Goal: Navigation & Orientation: Understand site structure

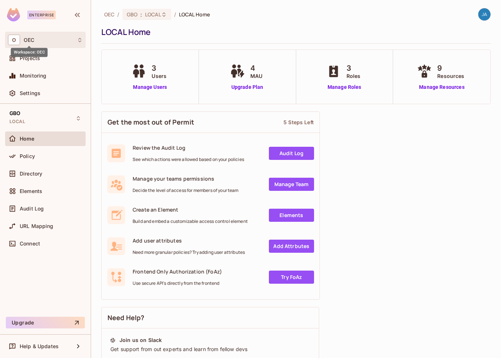
click at [28, 41] on span "OEC" at bounding box center [29, 40] width 11 height 6
click at [32, 36] on div at bounding box center [250, 179] width 501 height 358
click at [34, 59] on span "Projects" at bounding box center [30, 58] width 20 height 6
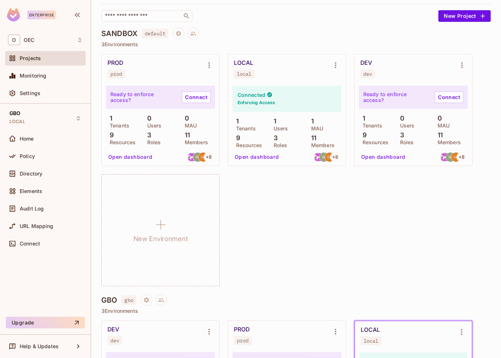
scroll to position [36, 0]
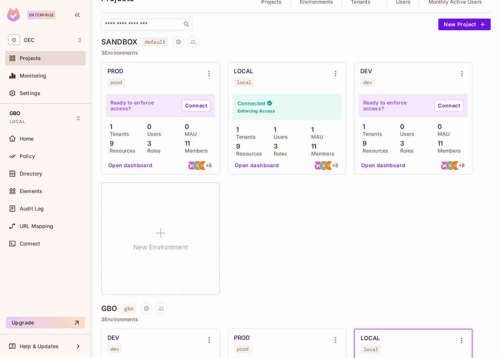
drag, startPoint x: 104, startPoint y: 53, endPoint x: 151, endPoint y: 51, distance: 47.8
click at [151, 51] on p "3 Environments" at bounding box center [296, 53] width 390 height 6
click at [153, 76] on div "PROD prod" at bounding box center [155, 77] width 94 height 19
click at [289, 68] on div "LOCAL local" at bounding box center [281, 77] width 94 height 19
click at [420, 82] on div "DEV dev" at bounding box center [408, 77] width 94 height 19
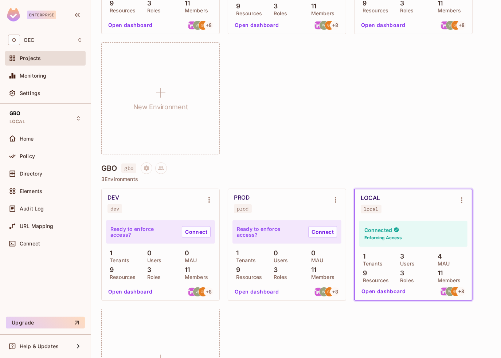
scroll to position [182, 0]
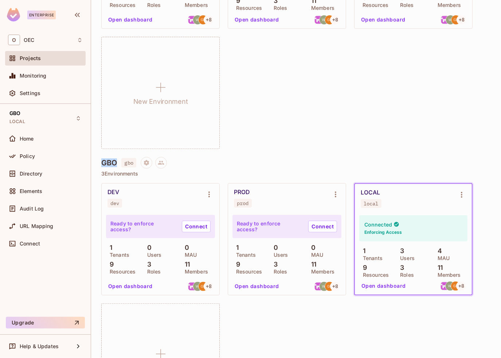
drag, startPoint x: 103, startPoint y: 162, endPoint x: 116, endPoint y: 161, distance: 13.5
click at [116, 161] on h4 "GBO" at bounding box center [109, 163] width 16 height 9
drag, startPoint x: 105, startPoint y: 159, endPoint x: 105, endPoint y: 170, distance: 11.7
click at [105, 159] on h4 "GBO" at bounding box center [109, 163] width 16 height 9
drag, startPoint x: 99, startPoint y: 173, endPoint x: 140, endPoint y: 174, distance: 41.2
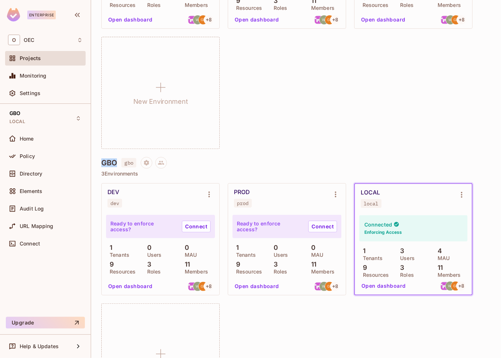
click at [140, 174] on div "OEC / Projects Projects 2 Projects 6 Environments 6 / 875 Tenants 4 Users 5 / 2…" at bounding box center [296, 179] width 410 height 358
click at [141, 174] on p "3 Environments" at bounding box center [296, 174] width 390 height 6
click at [147, 175] on p "3 Environments" at bounding box center [296, 174] width 390 height 6
click at [163, 200] on div "DEV dev" at bounding box center [155, 198] width 94 height 19
click at [31, 159] on span "Policy" at bounding box center [27, 156] width 15 height 6
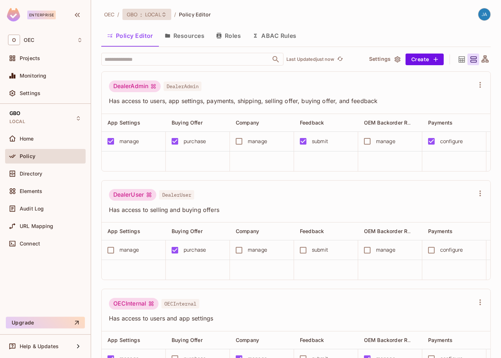
click at [146, 10] on div "GBO : LOCAL" at bounding box center [146, 14] width 49 height 11
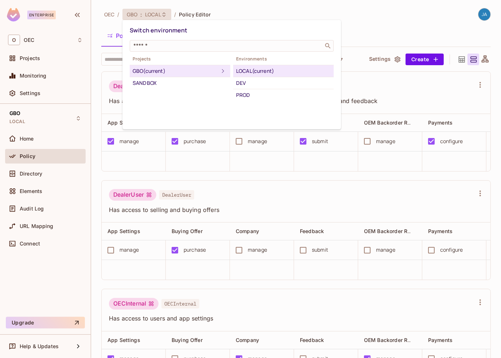
click at [250, 5] on div at bounding box center [250, 179] width 501 height 358
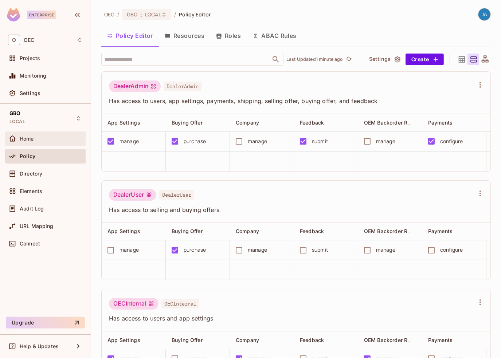
click at [40, 136] on div "Home" at bounding box center [51, 139] width 63 height 6
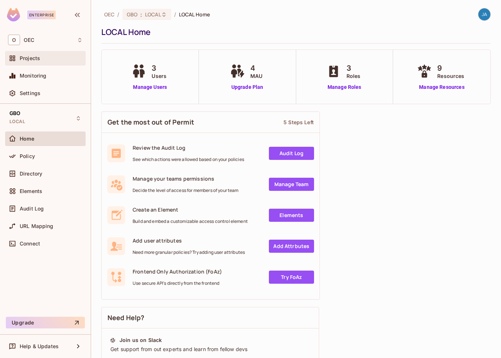
click at [48, 63] on div "Projects" at bounding box center [45, 58] width 81 height 15
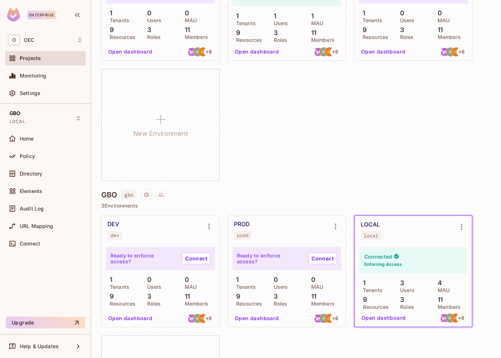
scroll to position [182, 0]
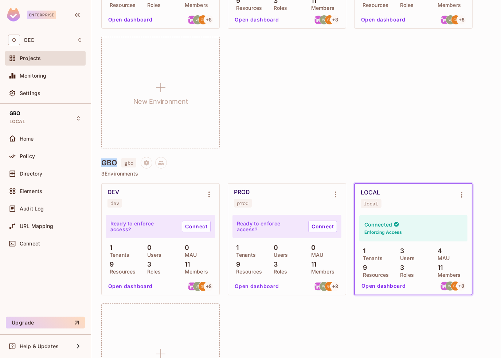
drag, startPoint x: 101, startPoint y: 161, endPoint x: 117, endPoint y: 163, distance: 16.6
click at [117, 163] on div "OEC / Projects Projects 2 Projects 6 Environments 6 / 875 Tenants 4 Users 5 / 2…" at bounding box center [296, 179] width 410 height 358
click at [113, 164] on h4 "GBO" at bounding box center [109, 163] width 16 height 9
click at [110, 160] on h4 "GBO" at bounding box center [109, 163] width 16 height 9
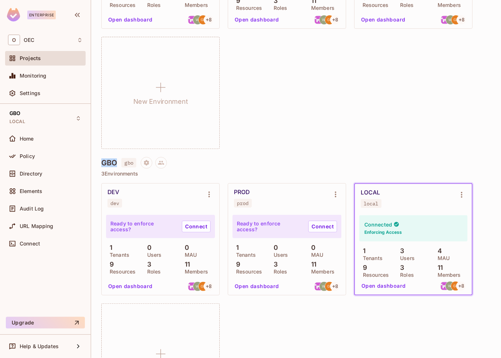
click at [101, 161] on h4 "GBO" at bounding box center [109, 163] width 16 height 9
click at [436, 148] on div "PROD prod Ready to enforce access? Connect 1 Tenants 0 Users 0 MAU 9 Resources …" at bounding box center [296, 33] width 390 height 233
click at [413, 146] on div "PROD prod Ready to enforce access? Connect 1 Tenants 0 Users 0 MAU 9 Resources …" at bounding box center [296, 33] width 390 height 233
click at [229, 151] on div "SANDBOX default 3 Environments PROD prod Ready to enforce access? Connect 1 Ten…" at bounding box center [296, 23] width 390 height 267
drag, startPoint x: 102, startPoint y: 162, endPoint x: 116, endPoint y: 164, distance: 14.0
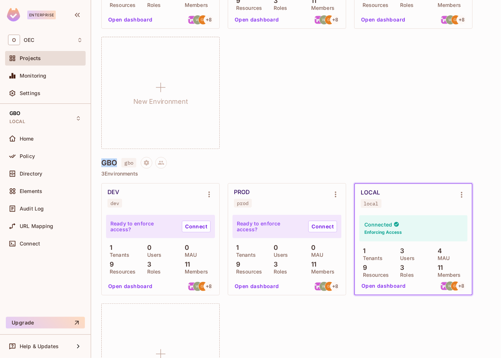
click at [117, 163] on h4 "GBO" at bounding box center [109, 163] width 16 height 9
click at [116, 163] on h4 "GBO" at bounding box center [109, 163] width 16 height 9
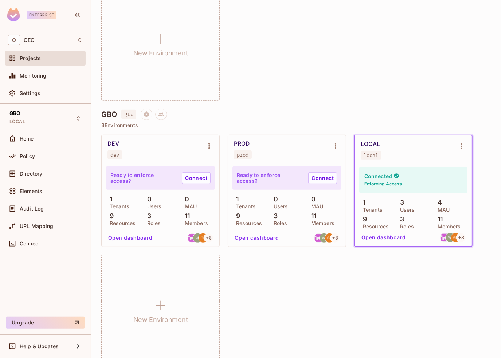
scroll to position [211, 0]
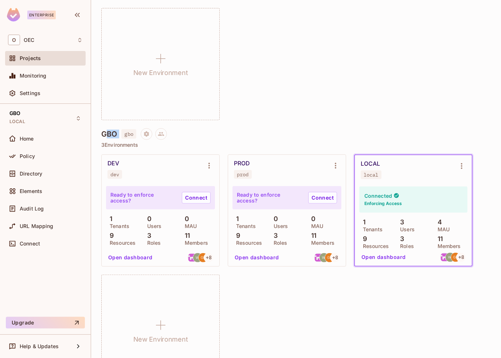
drag, startPoint x: 104, startPoint y: 129, endPoint x: 121, endPoint y: 138, distance: 19.1
click at [121, 138] on div "GBO gbo" at bounding box center [296, 134] width 390 height 12
click at [226, 131] on div "GBO gbo" at bounding box center [296, 134] width 390 height 12
